Goal: Task Accomplishment & Management: Complete application form

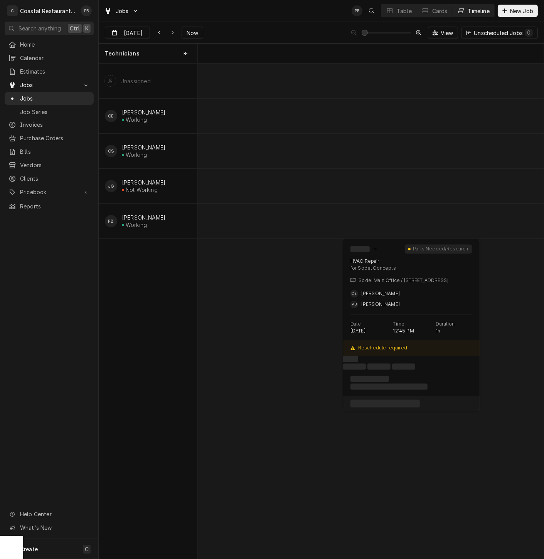
scroll to position [0, 6853]
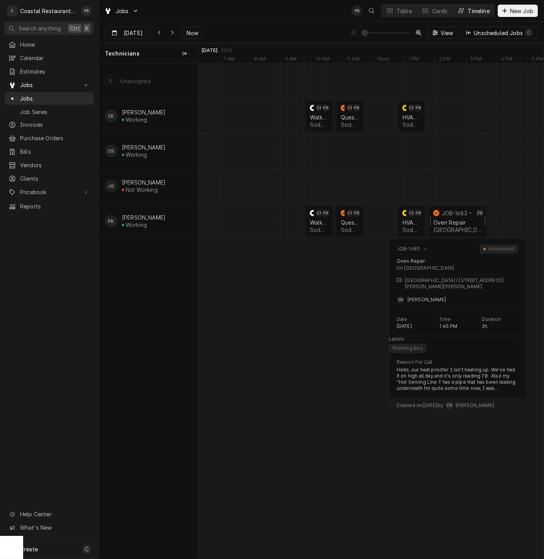
click at [453, 222] on div "Oven Repair" at bounding box center [457, 222] width 49 height 7
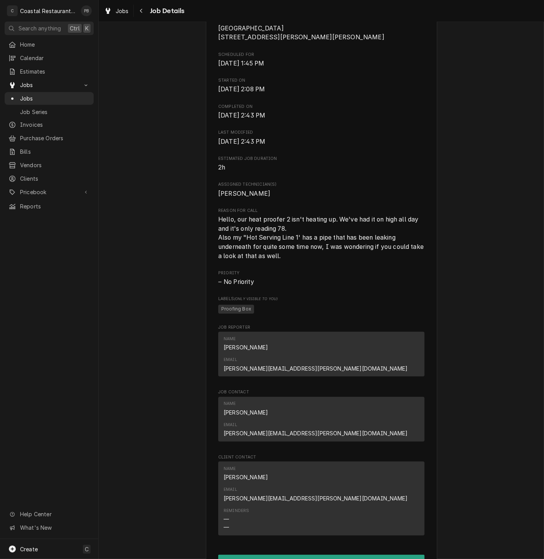
scroll to position [433, 0]
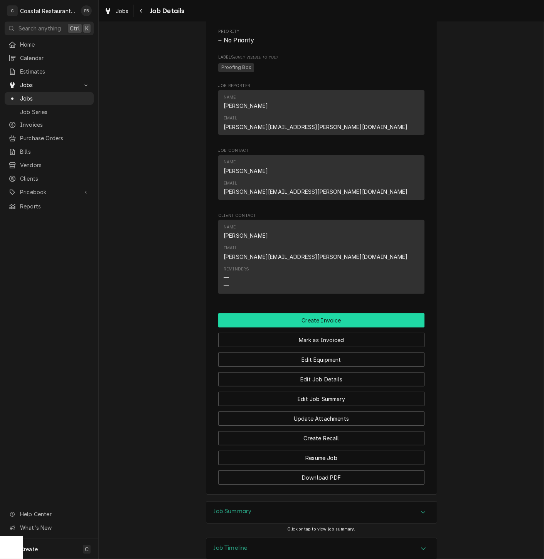
click at [340, 313] on button "Create Invoice" at bounding box center [321, 320] width 206 height 14
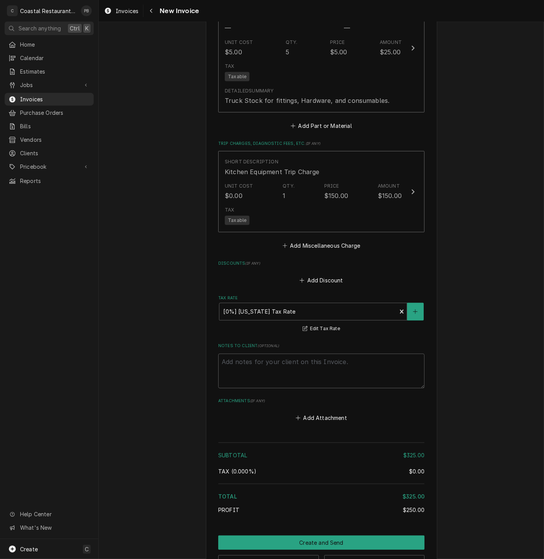
scroll to position [900, 0]
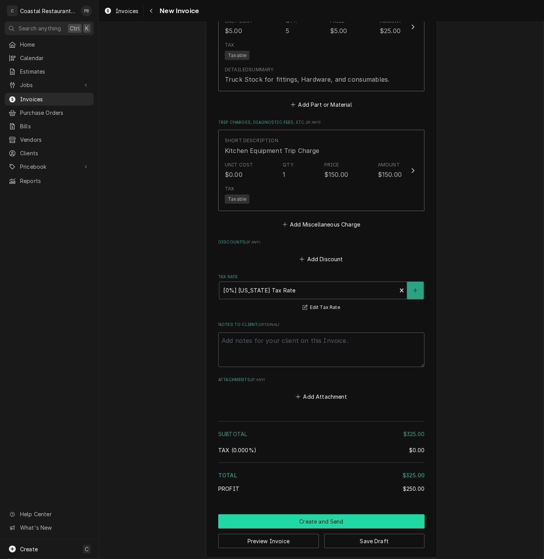
click at [347, 519] on button "Create and Send" at bounding box center [321, 521] width 206 height 14
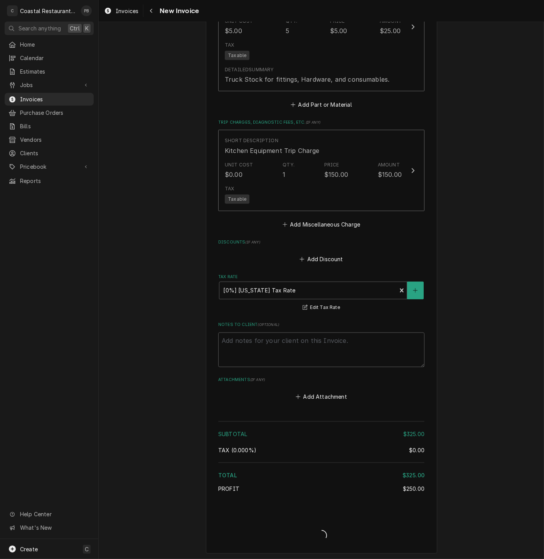
scroll to position [895, 0]
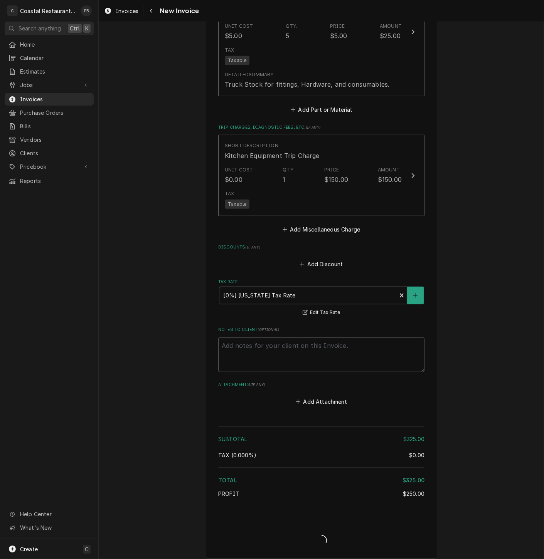
type textarea "x"
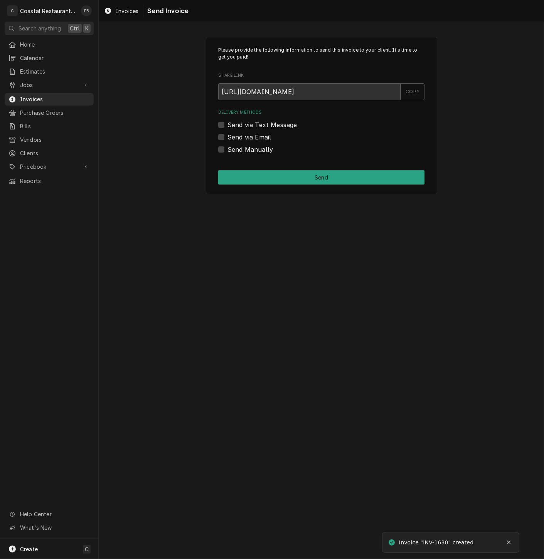
click at [227, 136] on label "Send via Email" at bounding box center [249, 137] width 44 height 9
click at [227, 136] on input "Send via Email" at bounding box center [330, 141] width 206 height 17
checkbox input "true"
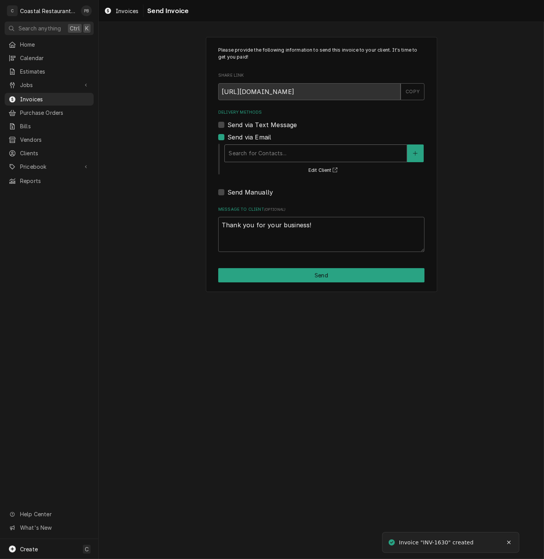
click at [277, 150] on div "Delivery Methods" at bounding box center [315, 153] width 174 height 14
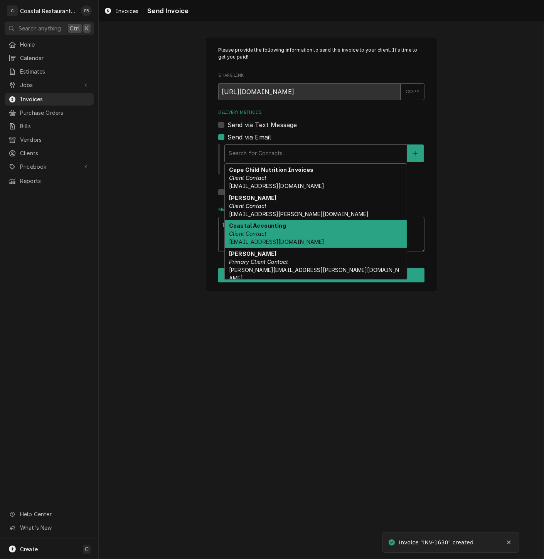
click at [266, 229] on strong "Coastal Accounting" at bounding box center [257, 225] width 57 height 7
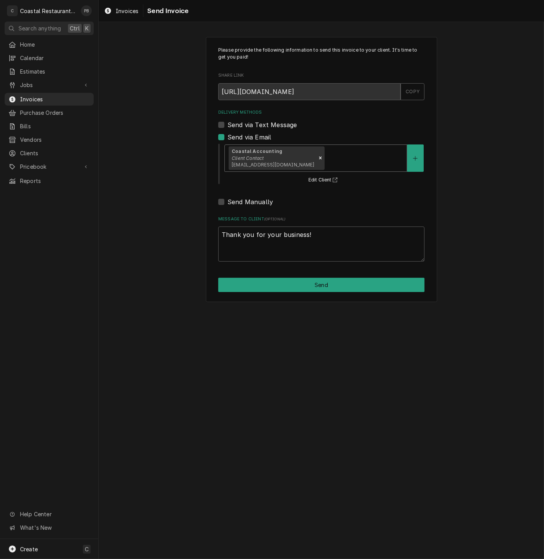
click at [319, 294] on div "Please provide the following information to send this invoice to your client. I…" at bounding box center [321, 169] width 231 height 265
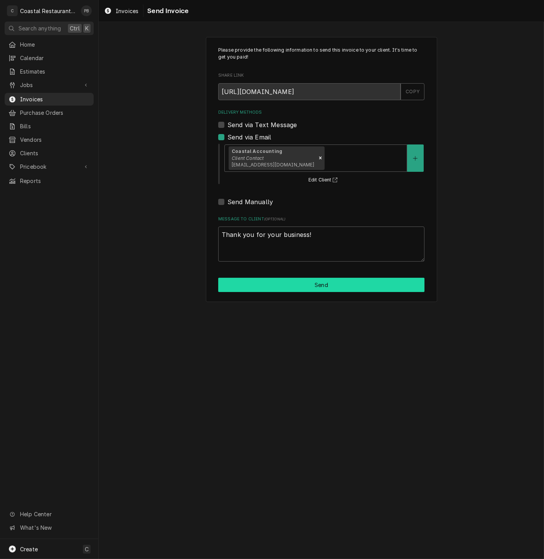
click at [324, 289] on button "Send" at bounding box center [321, 285] width 206 height 14
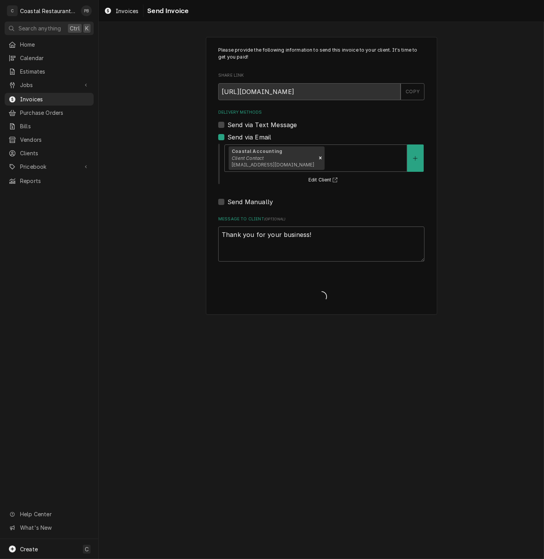
type textarea "x"
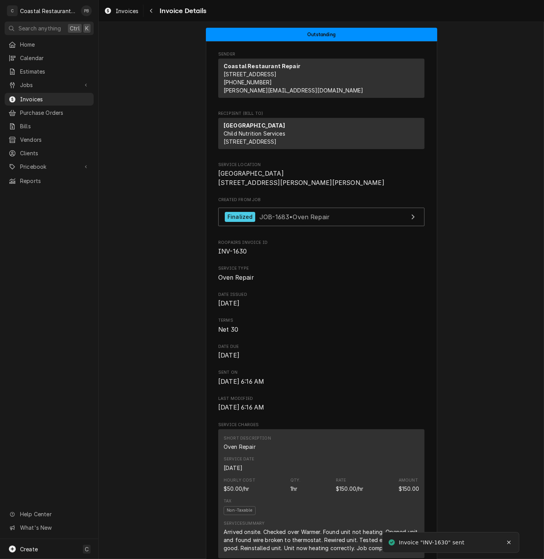
click at [30, 89] on div "Home Calendar Estimates Jobs Jobs Job Series Invoices Purchase Orders Bills Ven…" at bounding box center [49, 112] width 98 height 149
click at [32, 81] on span "Jobs" at bounding box center [49, 85] width 58 height 8
click at [32, 94] on span "Jobs" at bounding box center [55, 98] width 70 height 8
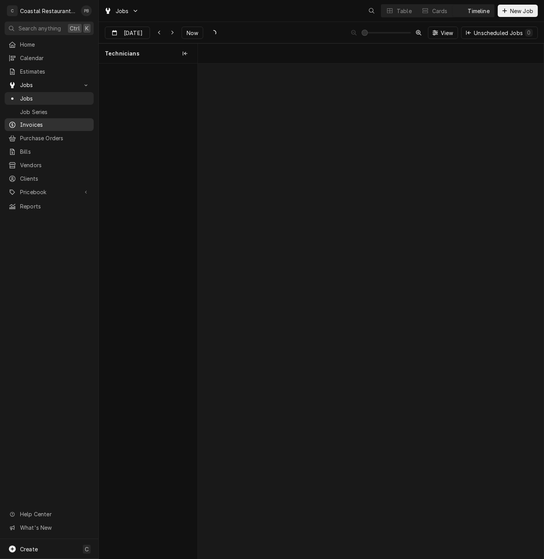
scroll to position [0, 6853]
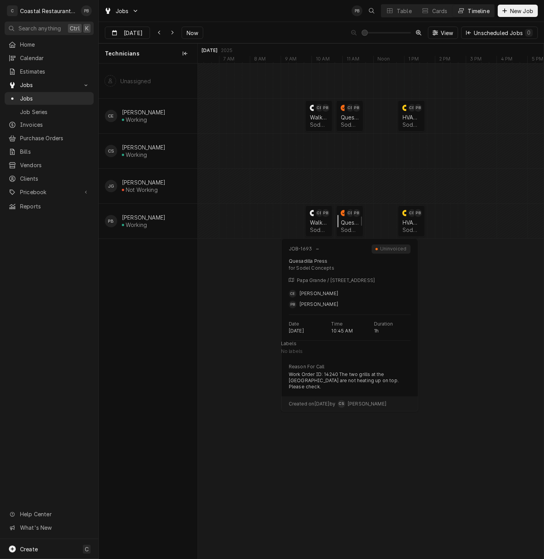
click at [344, 222] on div "normal" at bounding box center [340, 221] width 9 height 32
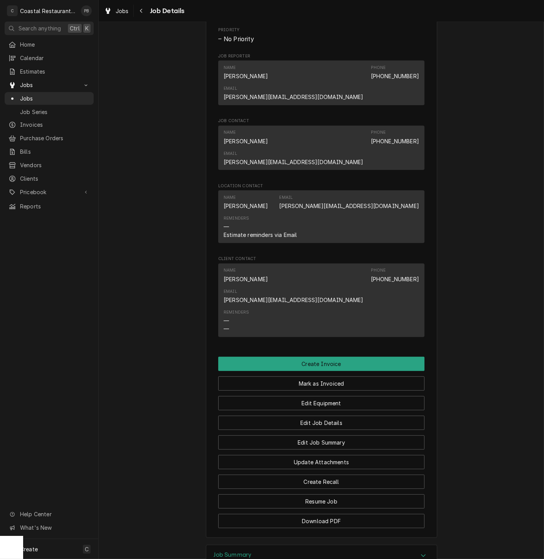
scroll to position [485, 0]
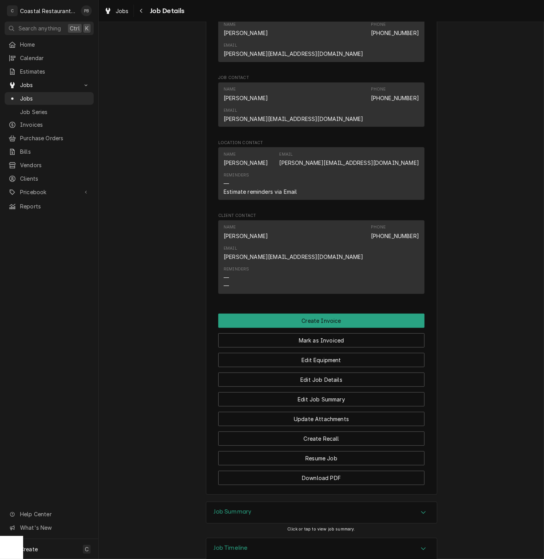
click at [420, 509] on icon "Accordion Header" at bounding box center [422, 512] width 5 height 6
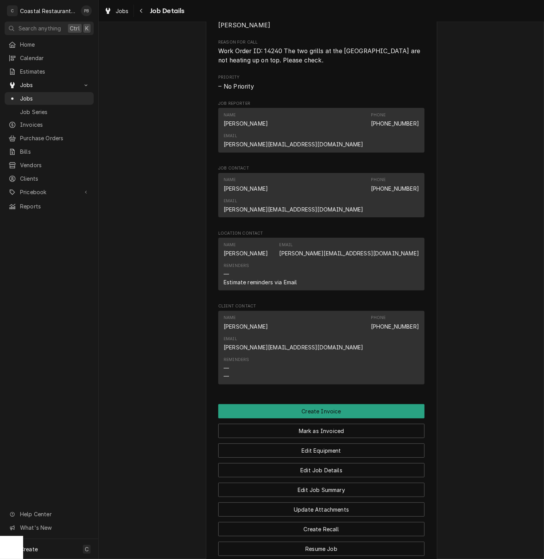
scroll to position [514, 0]
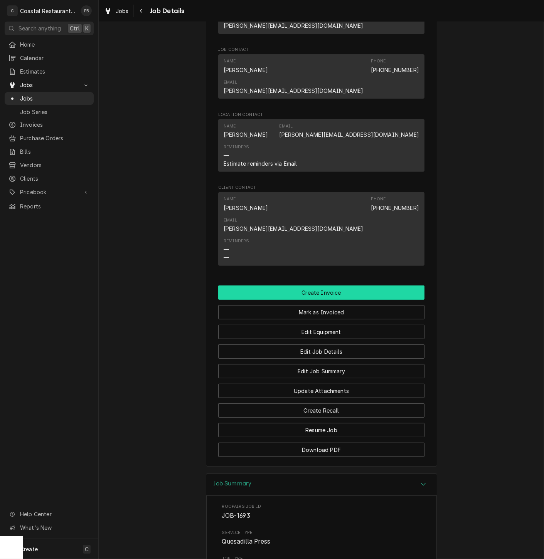
click at [318, 286] on button "Create Invoice" at bounding box center [321, 293] width 206 height 14
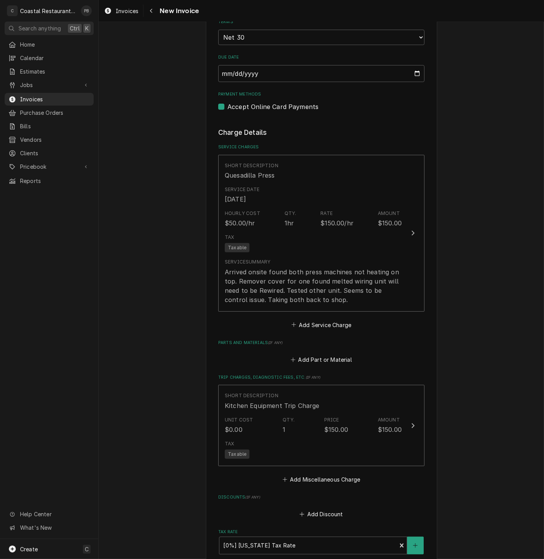
scroll to position [685, 0]
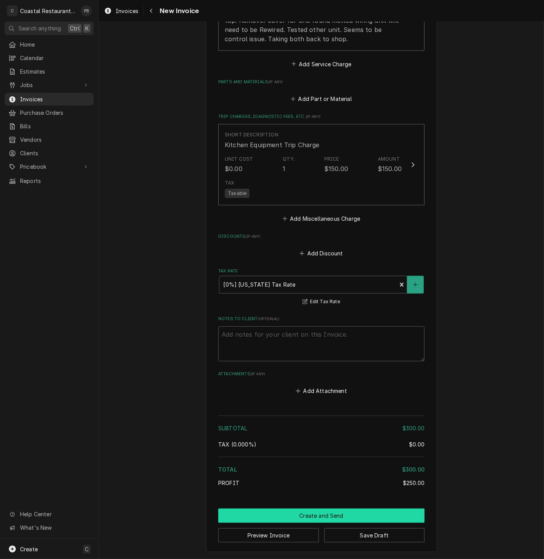
click at [317, 513] on button "Create and Send" at bounding box center [321, 516] width 206 height 14
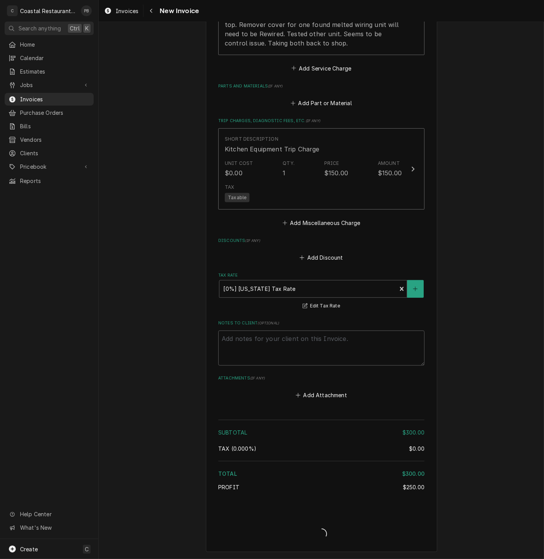
scroll to position [789, 0]
type textarea "x"
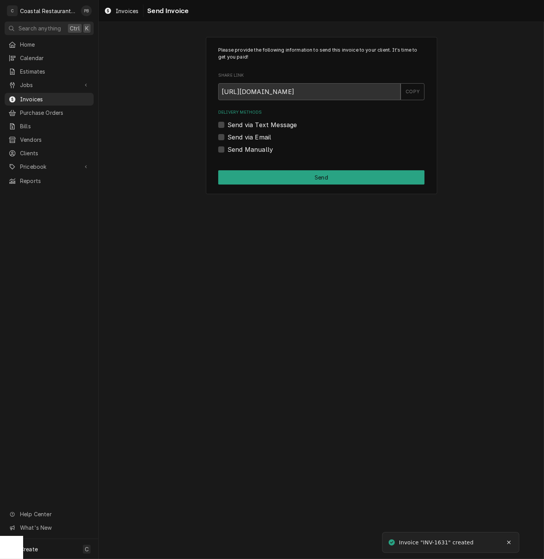
click at [227, 136] on label "Send via Email" at bounding box center [249, 137] width 44 height 9
click at [227, 136] on input "Send via Email" at bounding box center [330, 141] width 206 height 17
checkbox input "true"
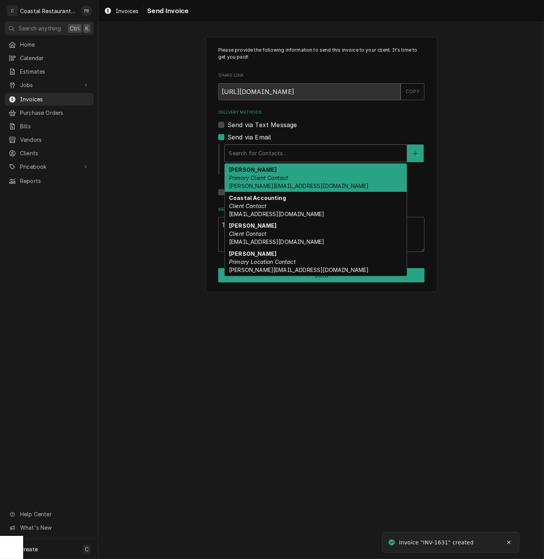
click at [254, 153] on div "Delivery Methods" at bounding box center [315, 153] width 174 height 14
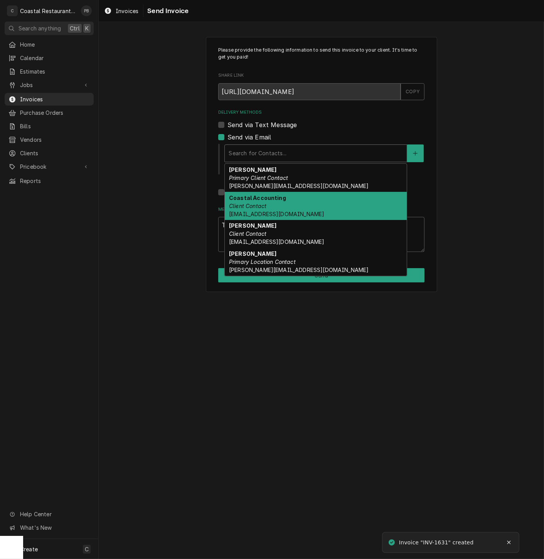
click at [280, 206] on div "Coastal Accounting Client Contact [EMAIL_ADDRESS][DOMAIN_NAME]" at bounding box center [316, 206] width 182 height 28
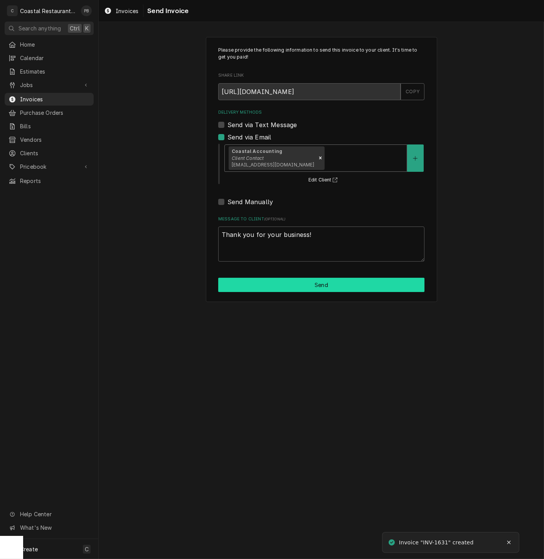
click at [330, 289] on button "Send" at bounding box center [321, 285] width 206 height 14
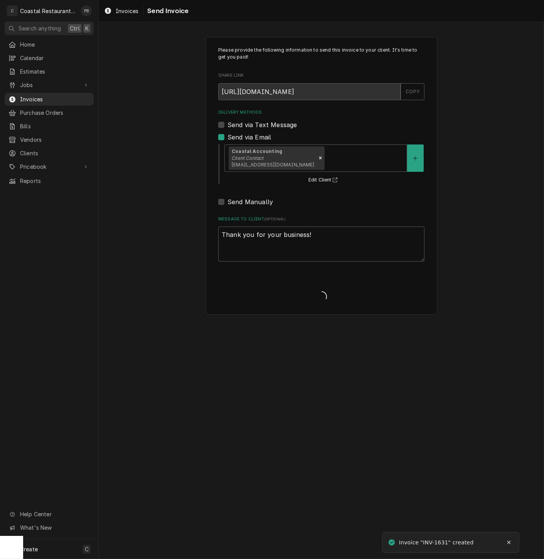
type textarea "x"
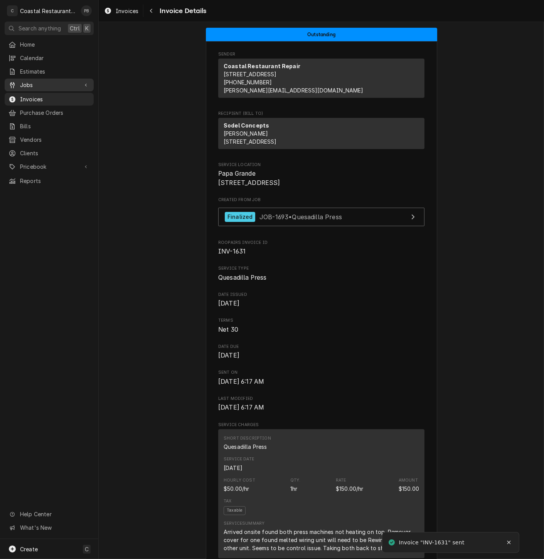
click at [35, 84] on span "Jobs" at bounding box center [49, 85] width 58 height 8
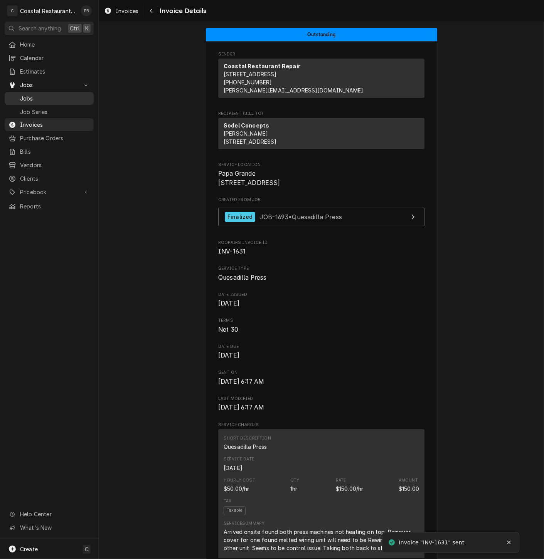
click at [30, 99] on span "Jobs" at bounding box center [55, 98] width 70 height 8
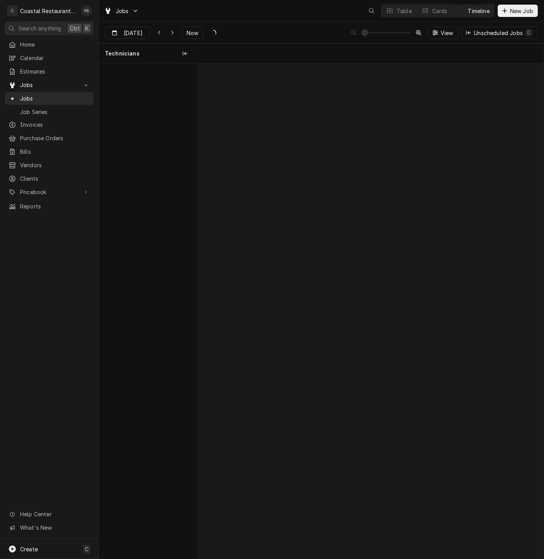
scroll to position [0, 6853]
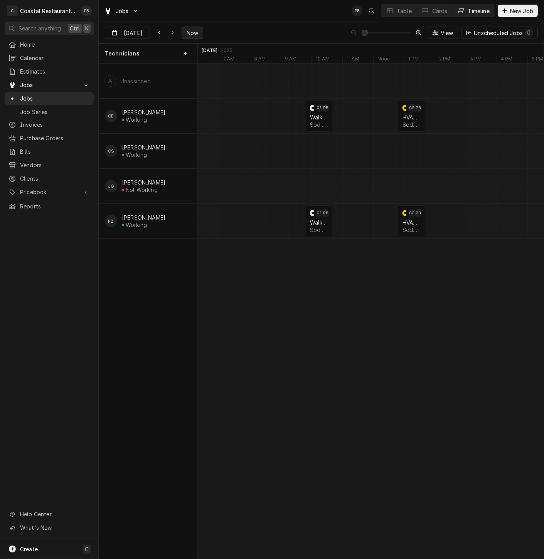
click at [190, 30] on span "Now" at bounding box center [192, 33] width 15 height 8
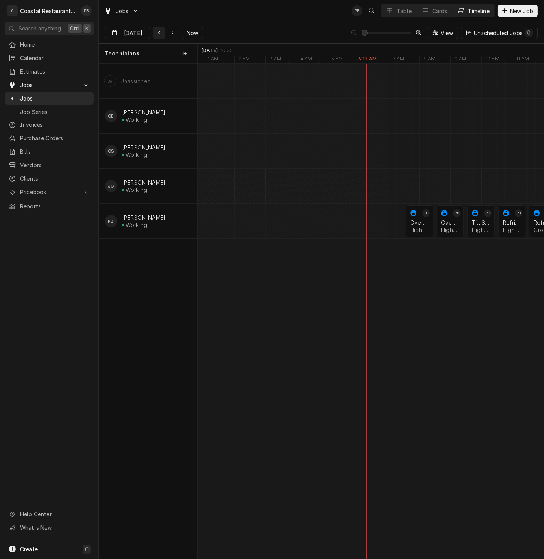
click at [158, 34] on icon "Dynamic Content Wrapper" at bounding box center [159, 32] width 3 height 5
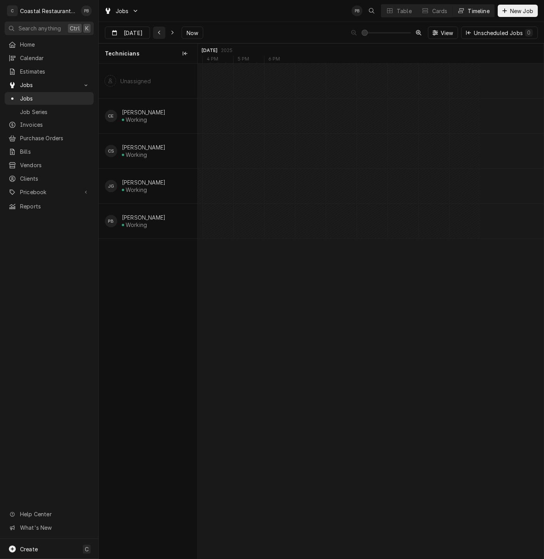
scroll to position [0, 6869]
click at [188, 31] on span "Now" at bounding box center [192, 33] width 15 height 8
type input "Sep 29"
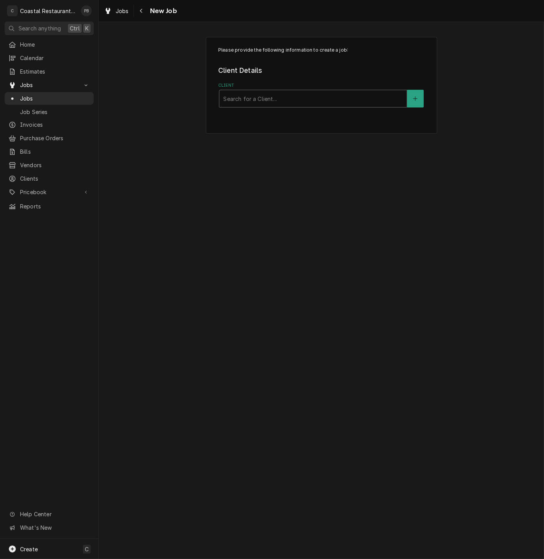
click at [337, 101] on div "Client" at bounding box center [313, 99] width 180 height 14
type input "sodel"
click at [333, 117] on div "Sodel Concepts" at bounding box center [312, 115] width 187 height 12
click at [276, 177] on div "Service Location" at bounding box center [313, 173] width 180 height 14
type input "papa"
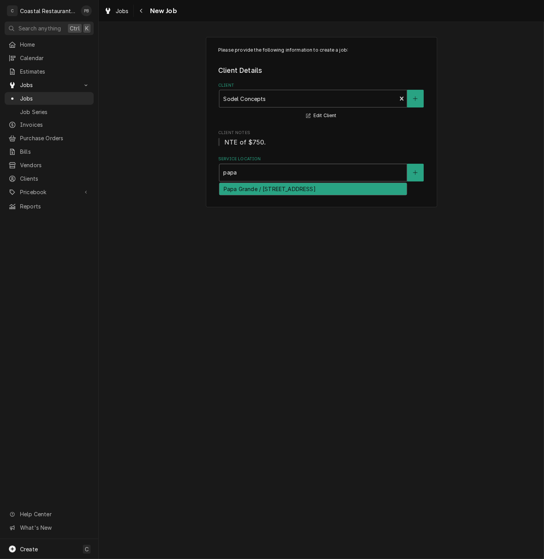
click at [282, 190] on div "Papa Grande / [STREET_ADDRESS]" at bounding box center [312, 189] width 187 height 12
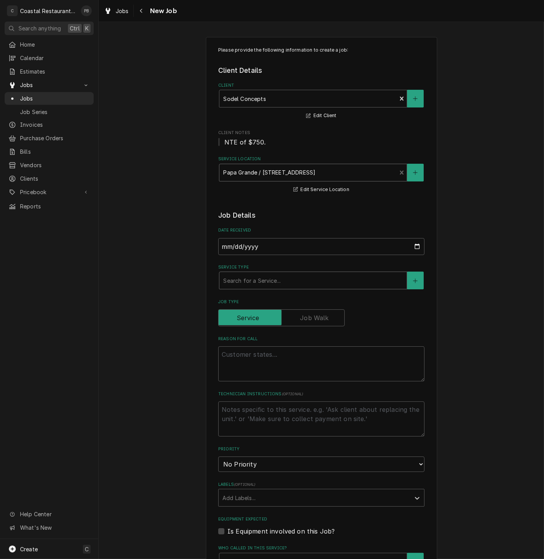
click at [270, 283] on div "Service Type" at bounding box center [313, 281] width 180 height 14
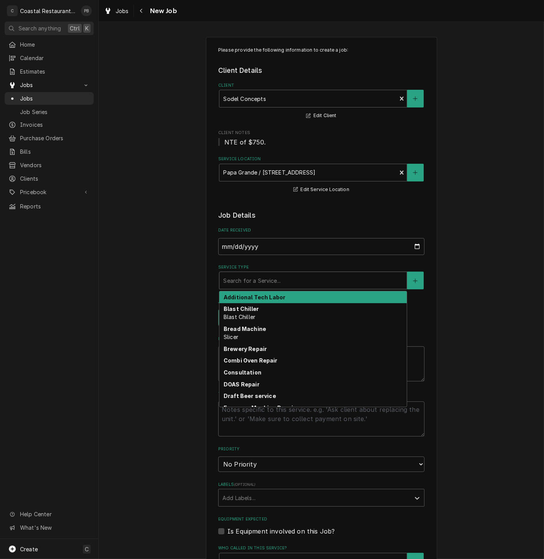
type textarea "x"
type input "q"
type textarea "x"
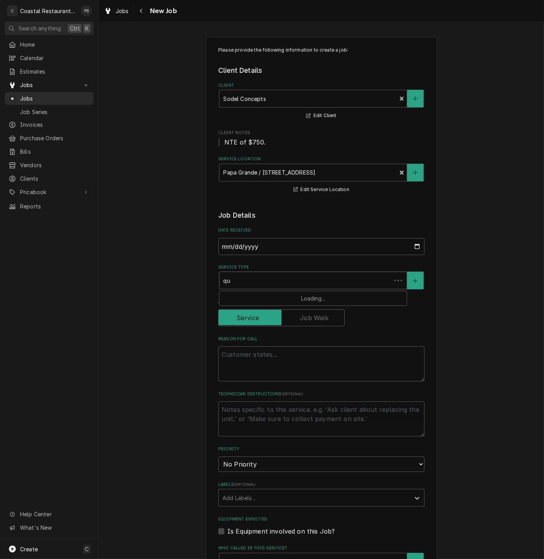
type input "que"
type textarea "x"
type input "ques"
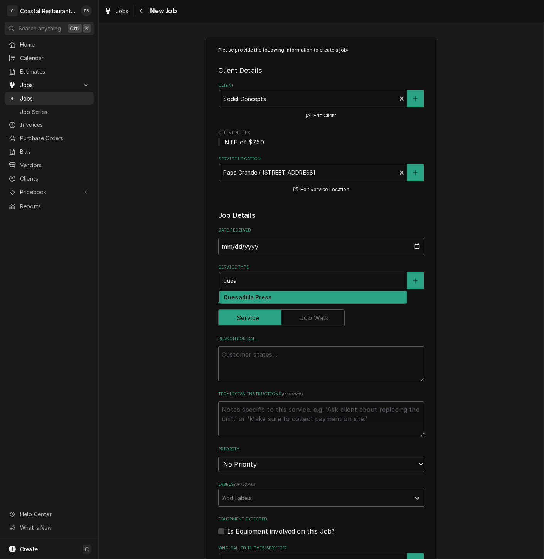
type textarea "x"
type input "quesa"
click at [251, 298] on strong "Quesadilla Press" at bounding box center [247, 297] width 49 height 7
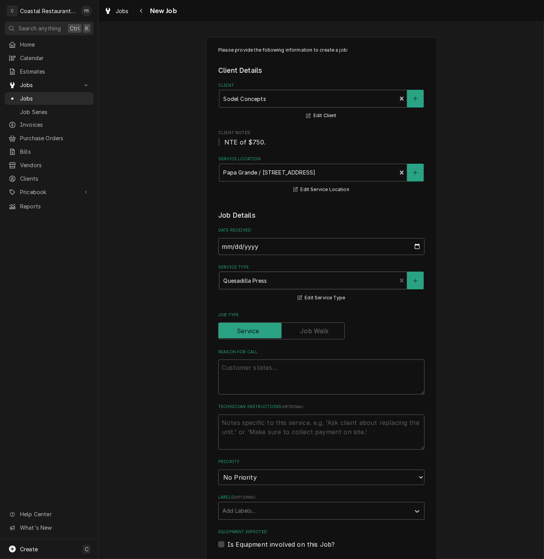
click at [283, 396] on fieldset "Job Details Date Received [DATE] Service Type option [object Object], selected.…" at bounding box center [321, 497] width 206 height 574
click at [296, 380] on textarea "Reason For Call" at bounding box center [321, 376] width 206 height 35
type textarea "x"
type textarea "t"
type textarea "x"
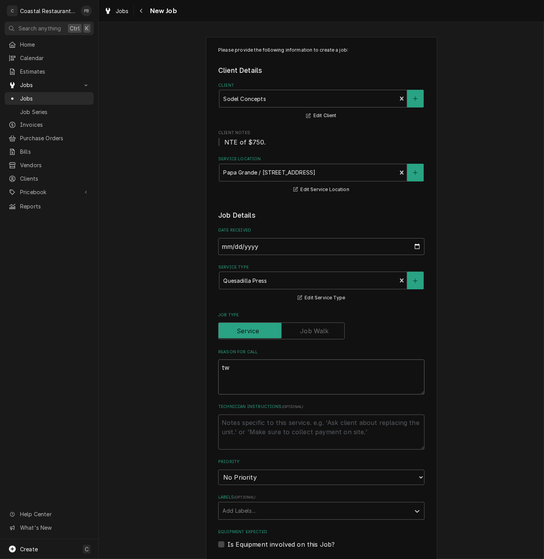
type textarea "two"
type textarea "x"
type textarea "two"
type textarea "x"
type textarea "two c"
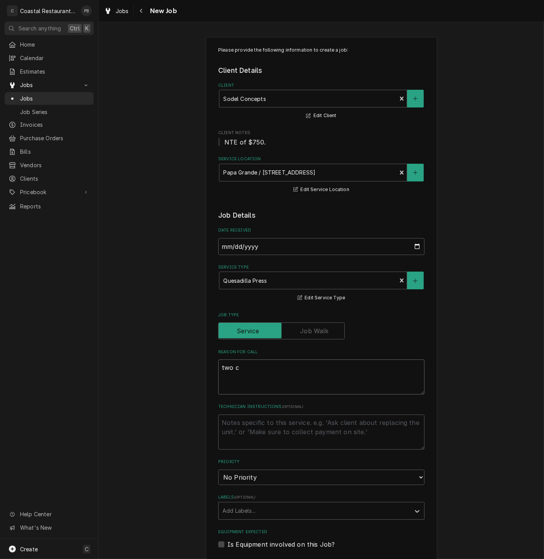
type textarea "x"
type textarea "two ca"
type textarea "x"
type textarea "two c"
type textarea "x"
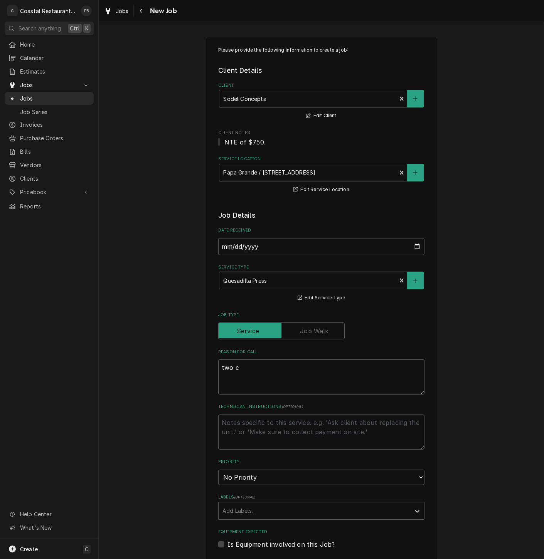
type textarea "two"
type textarea "x"
type textarea "two q"
type textarea "x"
type textarea "two qu"
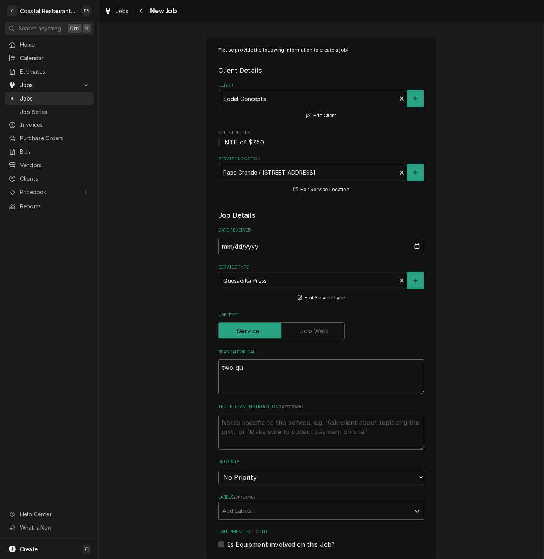
type textarea "x"
type textarea "two qus"
type textarea "x"
type textarea "two qu"
type textarea "x"
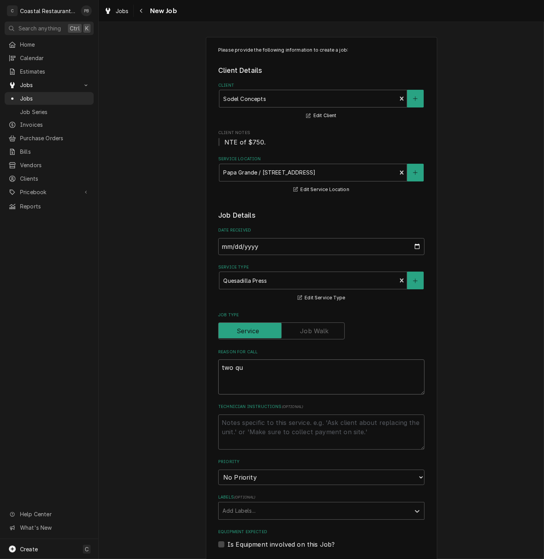
type textarea "two que"
type textarea "x"
type textarea "two ques"
type textarea "x"
type textarea "two quesa"
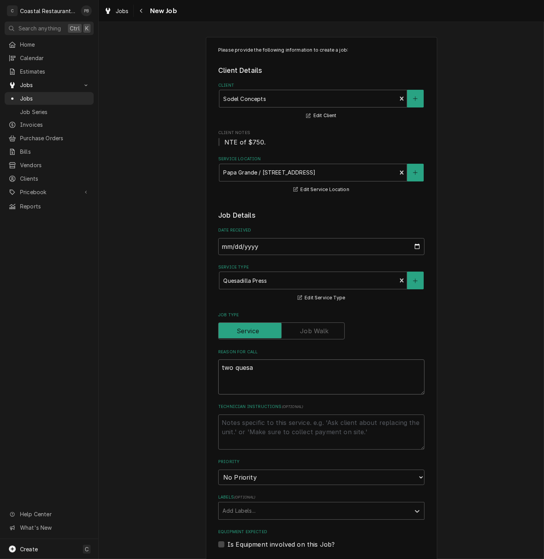
type textarea "x"
type textarea "two quesad"
type textarea "x"
type textarea "two quesadi"
type textarea "x"
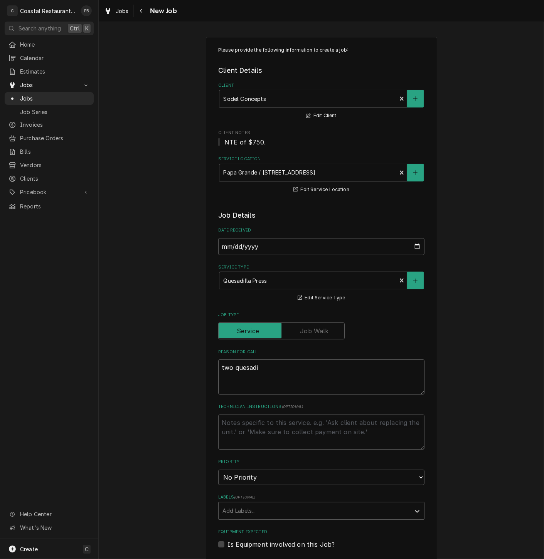
type textarea "two quesadil"
type textarea "x"
type textarea "two quesadill"
type textarea "x"
type textarea "two quesadilla"
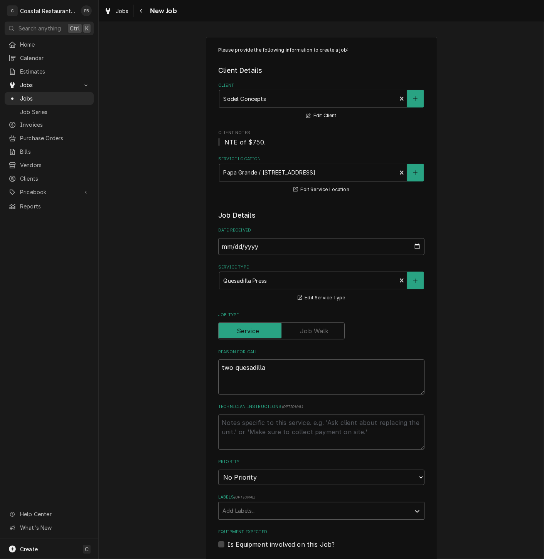
type textarea "x"
type textarea "two quesadilla p"
type textarea "x"
type textarea "two quesadilla pr"
type textarea "x"
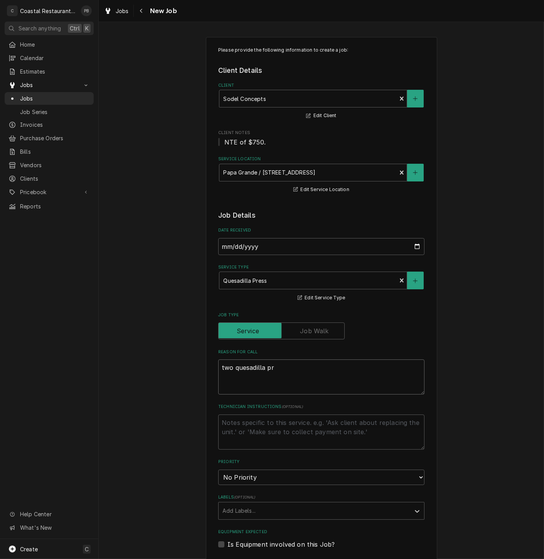
type textarea "two quesadilla pre"
type textarea "x"
type textarea "two quesadilla pres"
type textarea "x"
type textarea "two quesadilla presse"
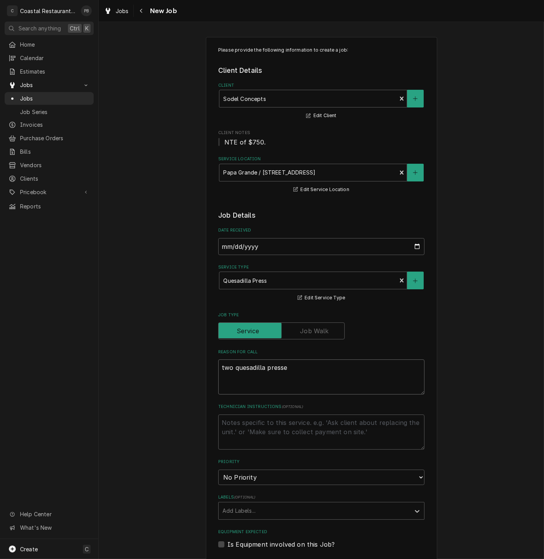
type textarea "x"
type textarea "two quesadilla presses"
type textarea "x"
type textarea "two quesadilla presses"
type textarea "x"
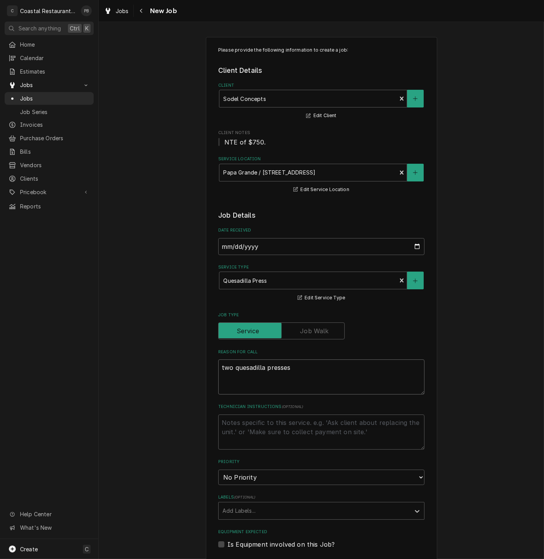
type textarea "two quesadilla presses i"
type textarea "x"
type textarea "two quesadilla presses in"
type textarea "x"
type textarea "two quesadilla presses in s"
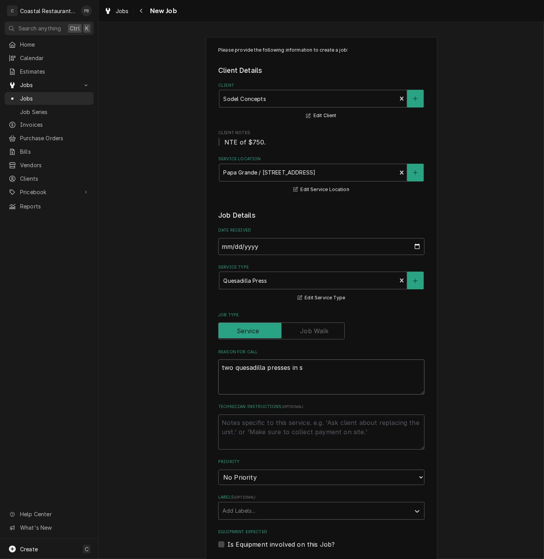
type textarea "x"
type textarea "two quesadilla presses in sho"
type textarea "x"
type textarea "two quesadilla presses in shop"
type textarea "x"
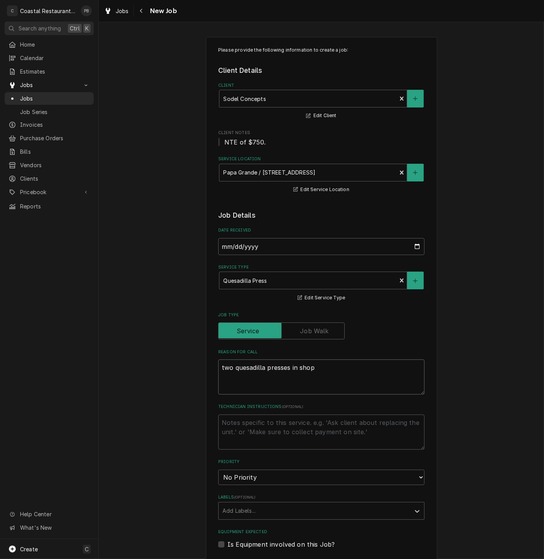
type textarea "two quesadilla presses in shop"
type textarea "x"
type textarea "two quesadilla presses in shop f"
type textarea "x"
type textarea "two quesadilla presses in shop fo"
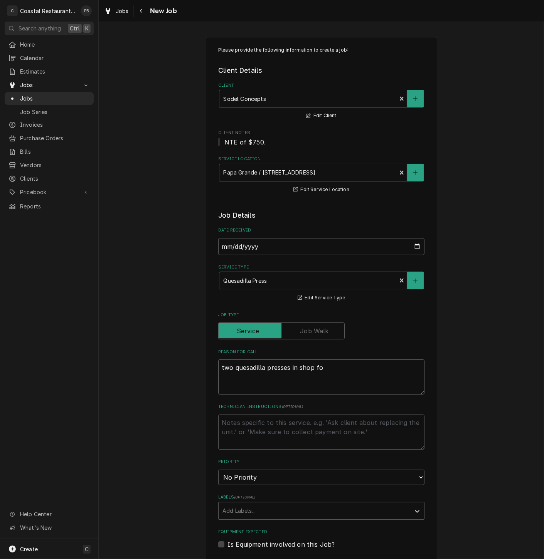
type textarea "x"
type textarea "two quesadilla presses in shop for"
type textarea "x"
type textarea "two quesadilla presses in shop for"
type textarea "x"
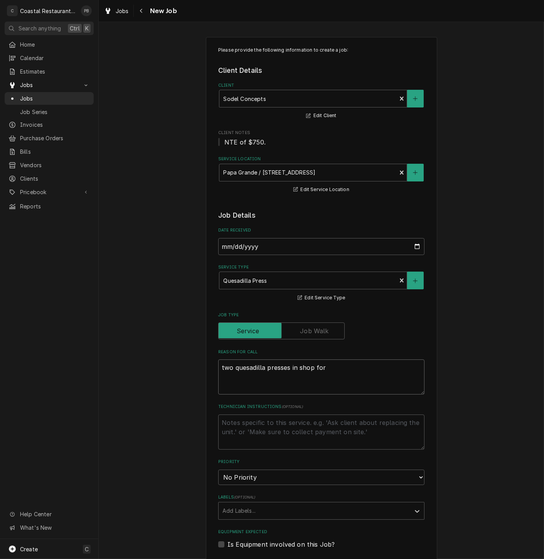
type textarea "two quesadilla presses in shop for r"
type textarea "x"
type textarea "two quesadilla presses in shop for re"
type textarea "x"
type textarea "two quesadilla presses in shop for rep"
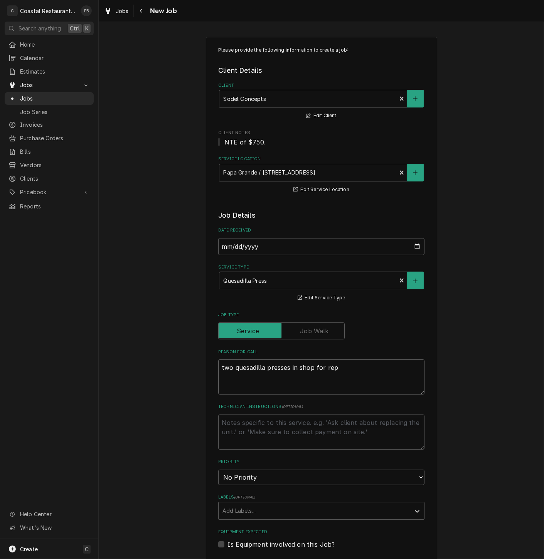
type textarea "x"
type textarea "two quesadilla presses in shop for repai"
type textarea "x"
type textarea "two quesadilla presses in shop for repair"
type textarea "x"
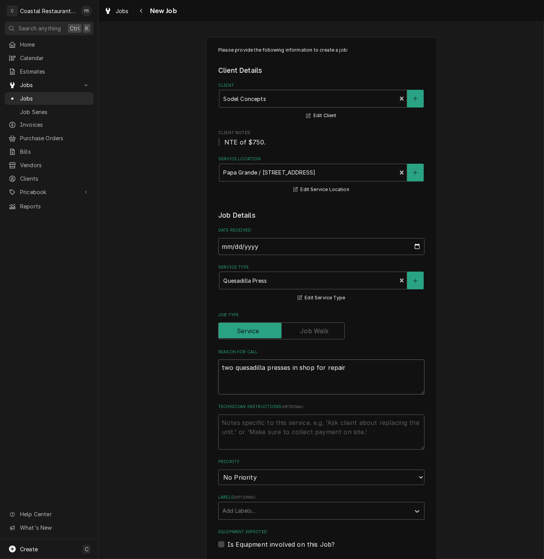
type textarea "two quesadilla presses in shop for repairs"
type textarea "x"
type textarea "two quesadilla presses in shop for repairs"
type textarea "x"
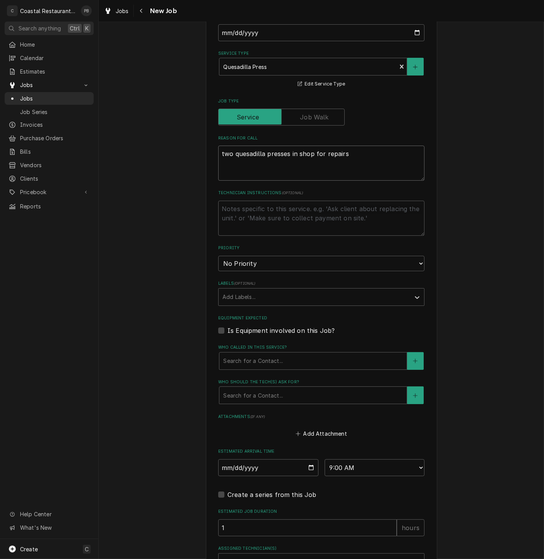
scroll to position [295, 0]
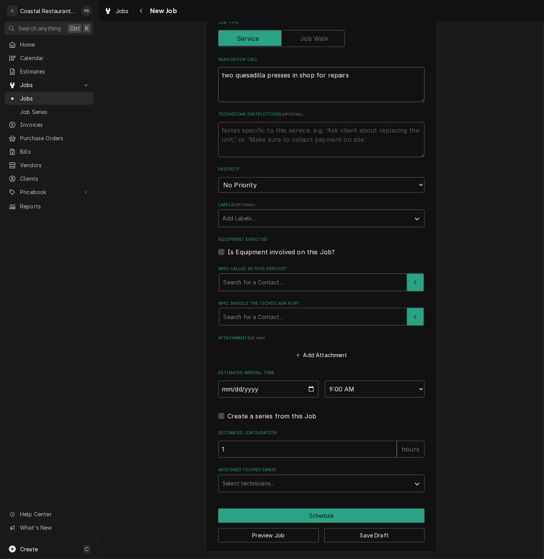
type textarea "two quesadilla presses in shop for repairs"
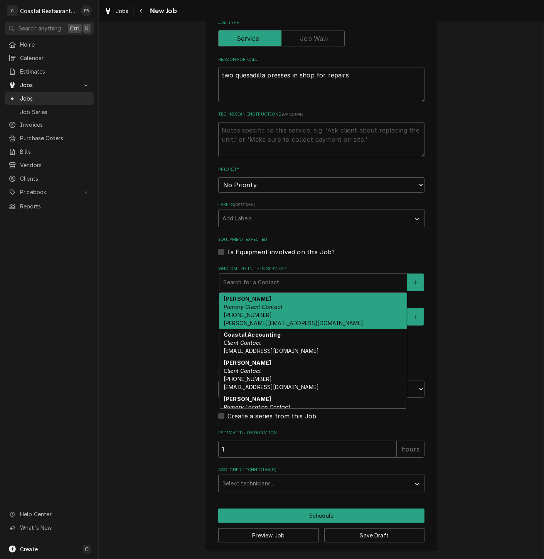
click at [278, 288] on div "Search for a Contact..." at bounding box center [312, 282] width 187 height 17
click at [263, 314] on div "[PERSON_NAME] Primary Client Contact [PHONE_NUMBER] [PERSON_NAME][EMAIL_ADDRESS…" at bounding box center [312, 311] width 187 height 36
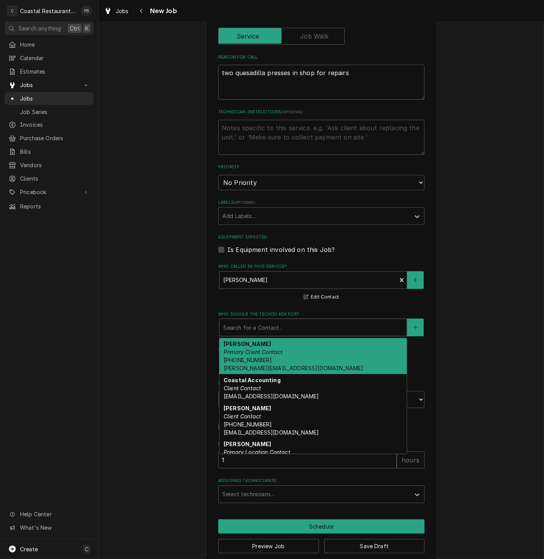
click at [279, 328] on div "Who should the tech(s) ask for?" at bounding box center [313, 328] width 180 height 14
click at [274, 359] on div "[PERSON_NAME] Primary Client Contact [PHONE_NUMBER] [PERSON_NAME][EMAIL_ADDRESS…" at bounding box center [312, 356] width 187 height 36
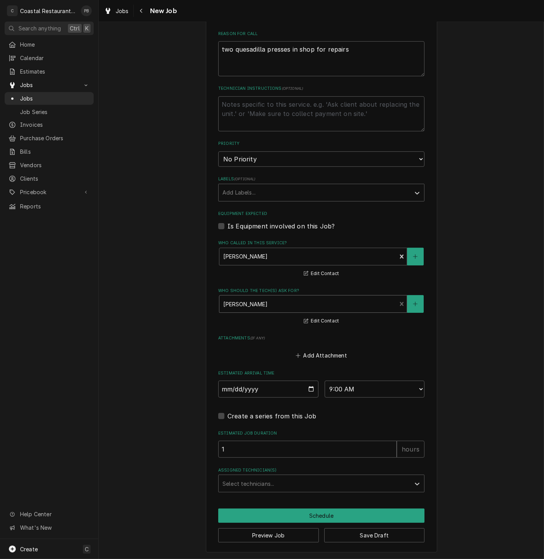
scroll to position [321, 0]
click at [307, 517] on button "Schedule" at bounding box center [321, 516] width 206 height 14
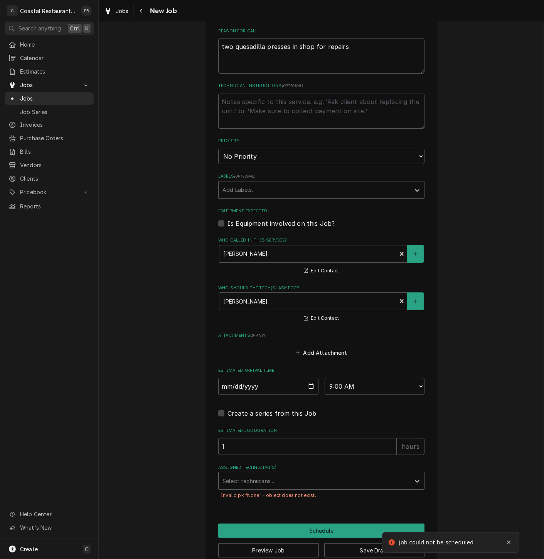
click at [272, 483] on div "Assigned Technician(s)" at bounding box center [314, 481] width 184 height 14
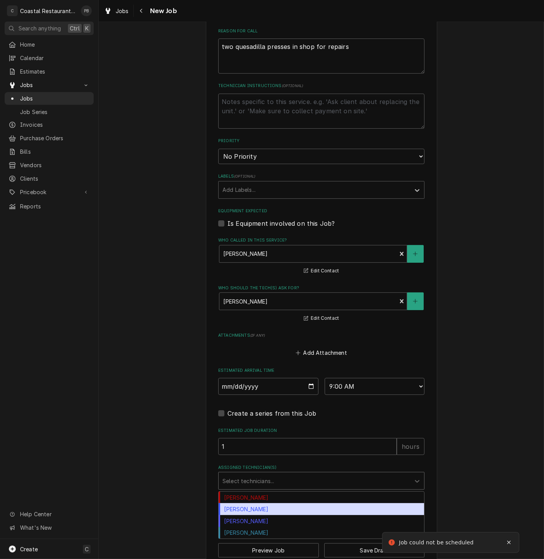
click at [256, 509] on div "[PERSON_NAME]" at bounding box center [320, 509] width 205 height 12
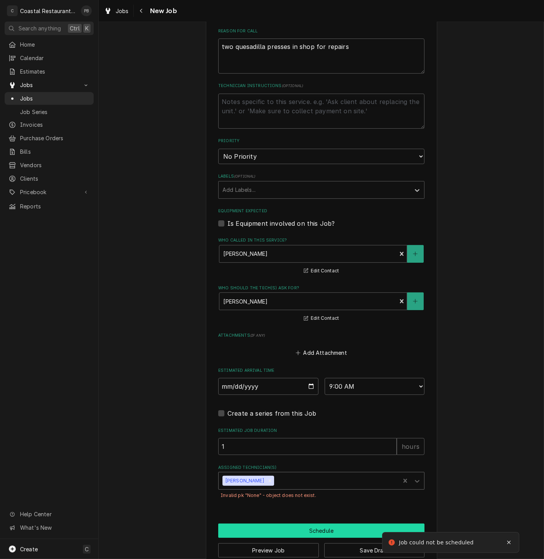
click at [324, 537] on button "Schedule" at bounding box center [321, 531] width 206 height 14
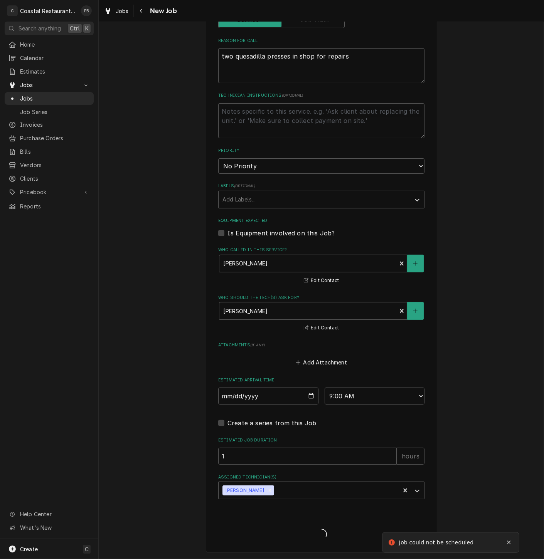
type textarea "x"
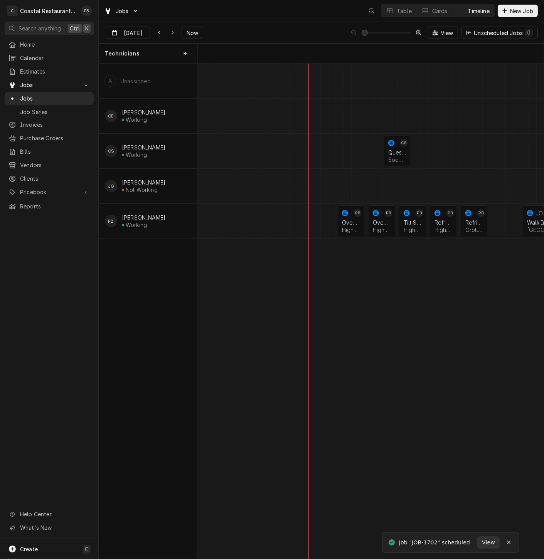
scroll to position [0, 6851]
drag, startPoint x: 394, startPoint y: 151, endPoint x: 395, endPoint y: 76, distance: 75.1
click at [395, 76] on div "9:00 AM 10:00 AM JOB-1702 CS Quesadilla Press Sodel Concepts | [GEOGRAPHIC_DATA…" at bounding box center [371, 311] width 346 height 495
click at [194, 33] on span "Now" at bounding box center [192, 33] width 15 height 8
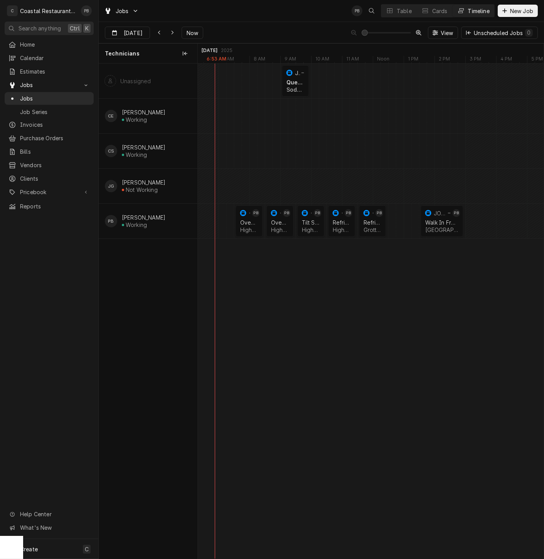
scroll to position [0, 6965]
